Goal: Check status: Check status

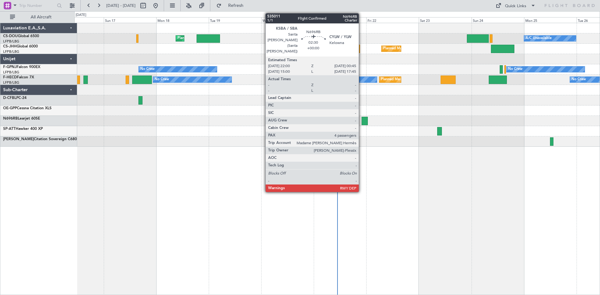
click at [361, 121] on div at bounding box center [364, 121] width 6 height 8
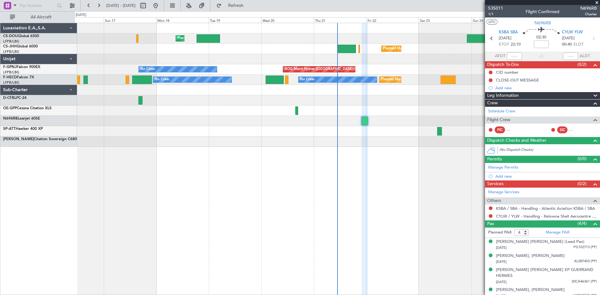
click at [413, 181] on div "Planned Maint [GEOGRAPHIC_DATA] ([GEOGRAPHIC_DATA]) Planned Maint [GEOGRAPHIC_D…" at bounding box center [336, 159] width 525 height 272
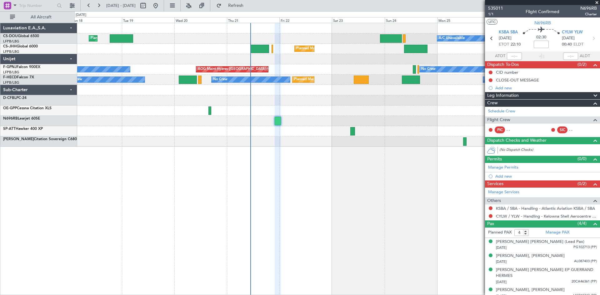
click at [339, 192] on div "Planned Maint [GEOGRAPHIC_DATA] ([GEOGRAPHIC_DATA]) Planned Maint [GEOGRAPHIC_D…" at bounding box center [336, 159] width 525 height 272
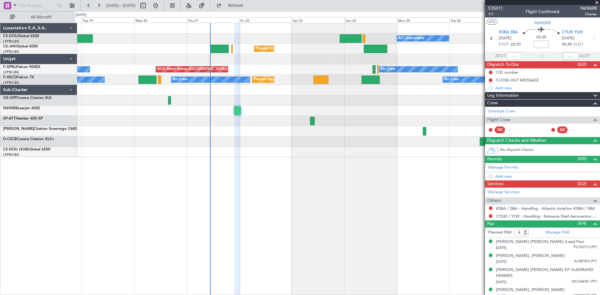
click at [372, 191] on div "Planned Maint [GEOGRAPHIC_DATA] ([GEOGRAPHIC_DATA]) A/C Unavailable Planned Mai…" at bounding box center [336, 159] width 525 height 272
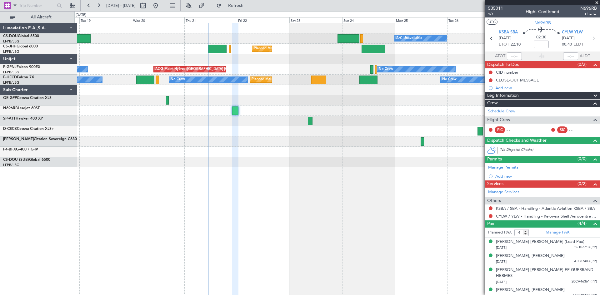
click at [350, 222] on div "Planned Maint [GEOGRAPHIC_DATA] ([GEOGRAPHIC_DATA]) A/C Unavailable Planned Mai…" at bounding box center [336, 159] width 525 height 272
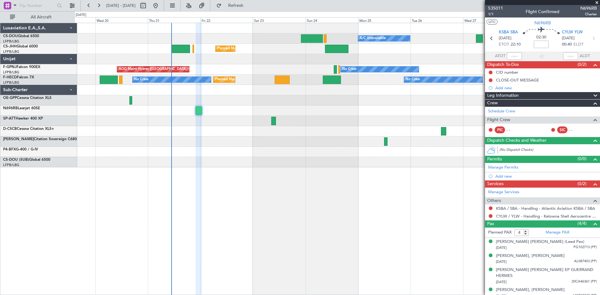
click at [373, 189] on div "Planned Maint [GEOGRAPHIC_DATA] ([GEOGRAPHIC_DATA]) A/C Unavailable Planned Mai…" at bounding box center [336, 159] width 525 height 272
click at [597, 2] on span at bounding box center [596, 3] width 6 height 6
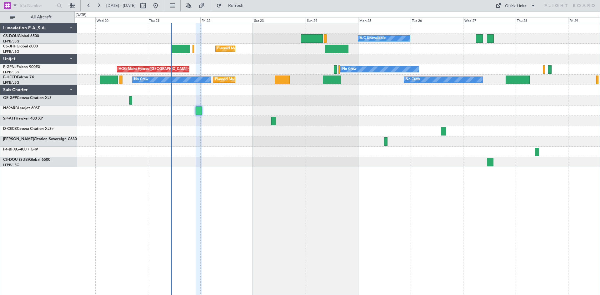
type input "0"
